Goal: Task Accomplishment & Management: Manage account settings

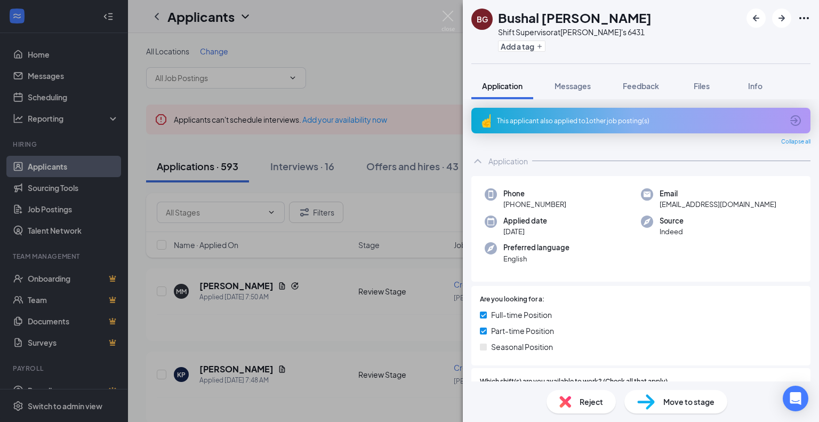
click at [445, 4] on div "BG Bushal [PERSON_NAME] Shift Supervisor at [PERSON_NAME]'s 6431 Add a tag Appl…" at bounding box center [409, 211] width 819 height 422
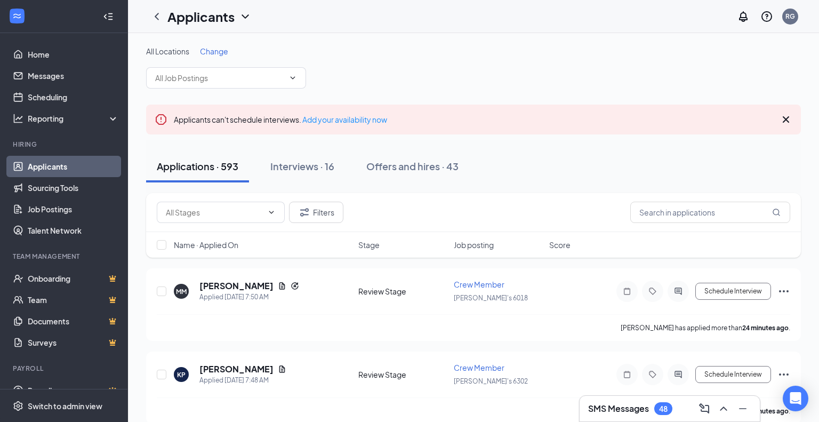
click at [448, 12] on div "Applicants RG" at bounding box center [473, 16] width 691 height 33
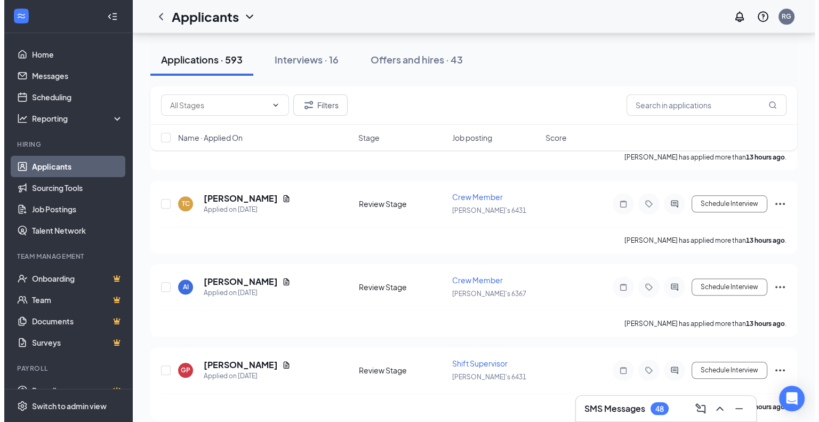
scroll to position [1134, 0]
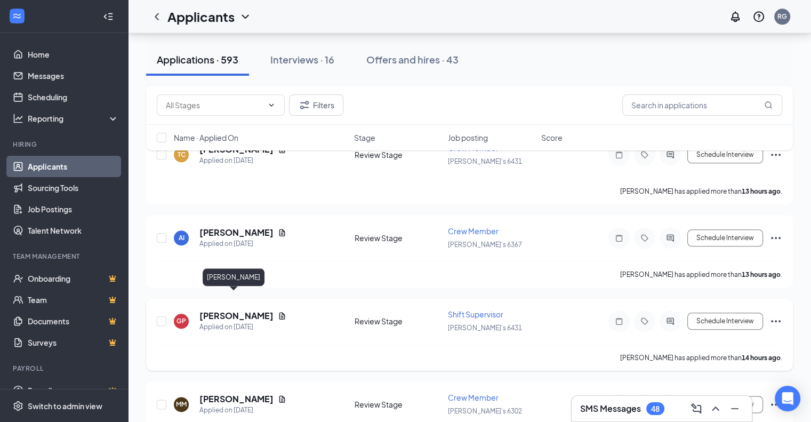
click at [223, 310] on h5 "[PERSON_NAME]" at bounding box center [236, 316] width 74 height 12
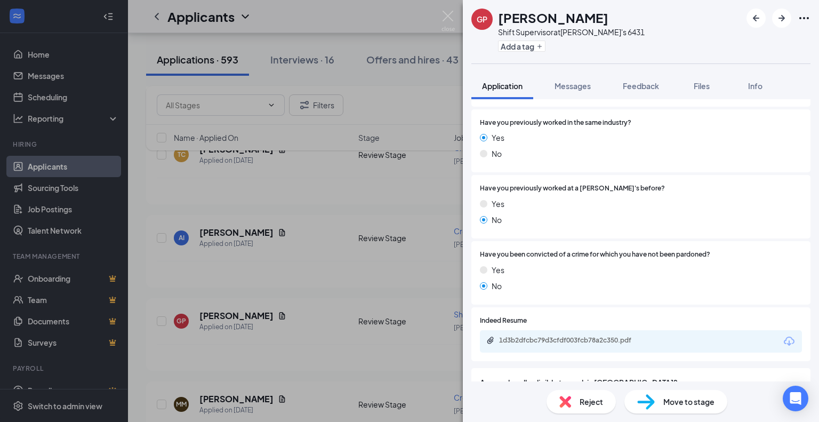
scroll to position [529, 0]
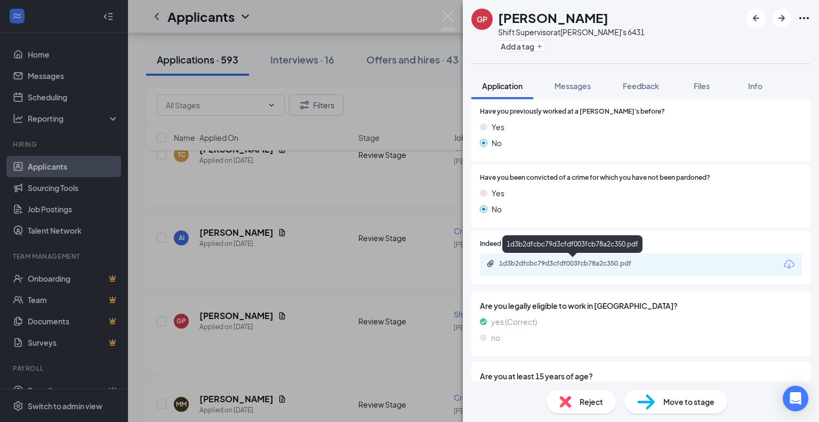
click at [623, 267] on div "1d3b2dfcbc79d3cfdf003fcb78a2c350.pdf" at bounding box center [573, 263] width 149 height 9
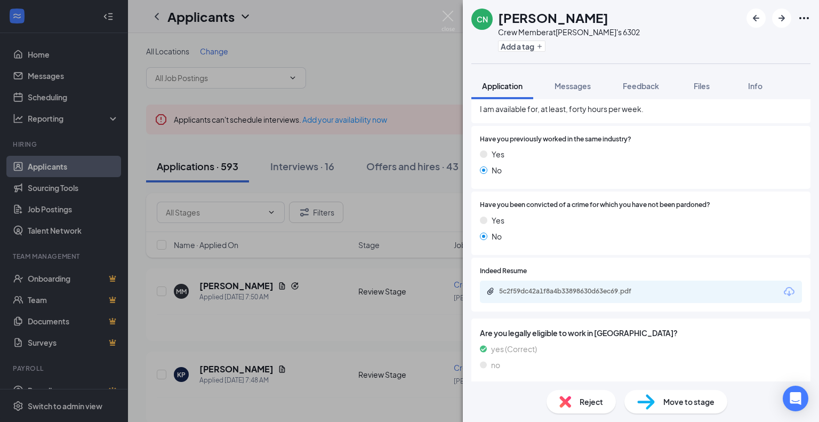
scroll to position [445, 0]
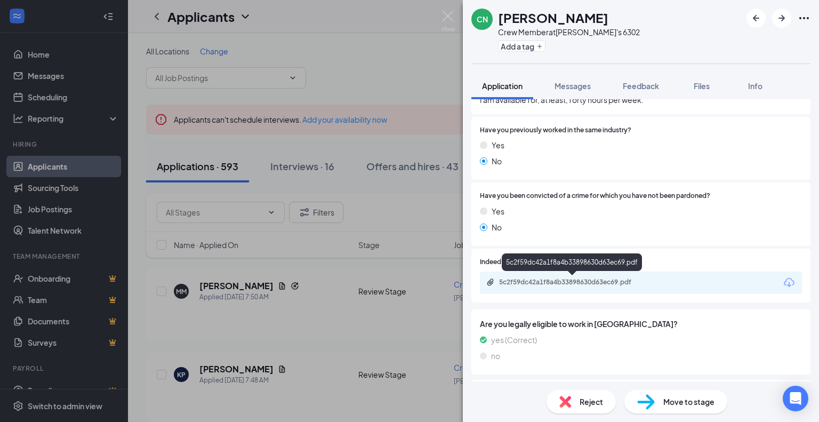
click at [564, 282] on div "5c2f59dc42a1f8a4b33898630d63ec69.pdf" at bounding box center [573, 282] width 149 height 9
